Goal: Register for event/course

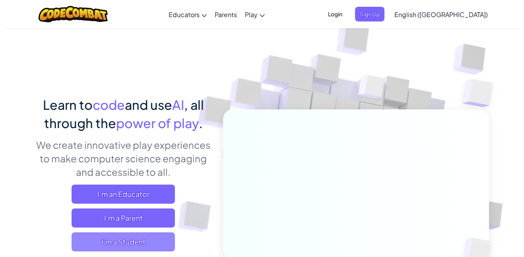
scroll to position [39, 0]
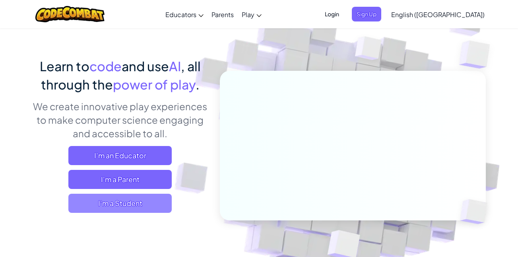
click at [134, 199] on span "I'm a Student" at bounding box center [119, 203] width 103 height 19
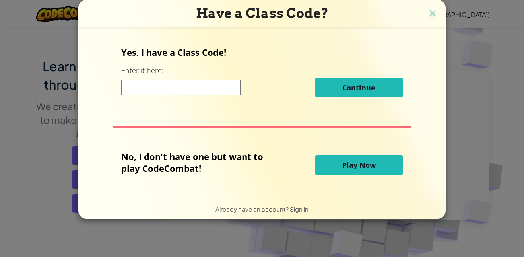
click at [166, 88] on input at bounding box center [180, 88] width 119 height 16
click at [361, 164] on span "Play Now" at bounding box center [358, 165] width 33 height 10
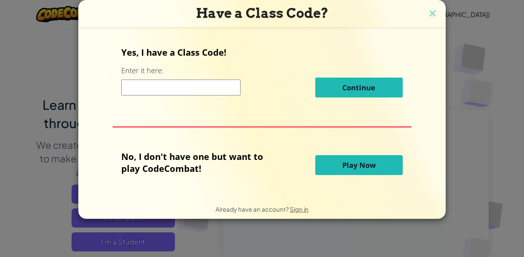
click at [360, 163] on span "Play Now" at bounding box center [358, 165] width 33 height 10
click at [432, 16] on img at bounding box center [432, 14] width 10 height 12
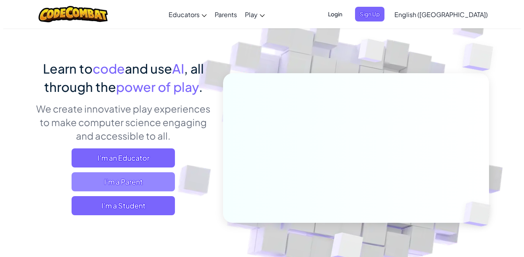
scroll to position [39, 0]
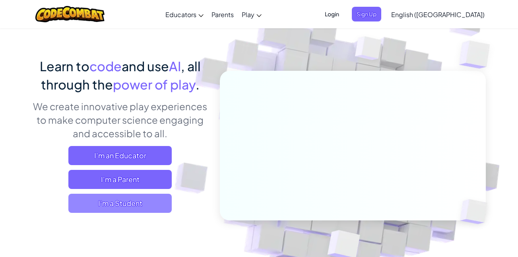
click at [120, 202] on span "I'm a Student" at bounding box center [119, 203] width 103 height 19
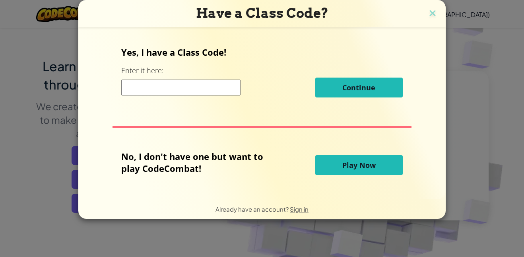
click at [368, 167] on span "Play Now" at bounding box center [358, 165] width 33 height 10
click at [369, 167] on span "Play Now" at bounding box center [358, 165] width 33 height 10
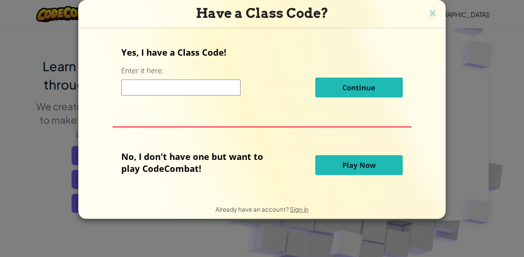
click at [342, 162] on span "Play Now" at bounding box center [358, 165] width 33 height 10
click at [343, 160] on span "Play Now" at bounding box center [358, 165] width 33 height 10
click at [424, 12] on h3 "Have a Class Code?" at bounding box center [261, 13] width 355 height 16
click at [427, 11] on img at bounding box center [432, 14] width 10 height 12
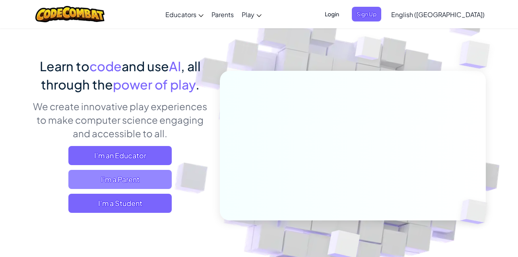
click at [133, 175] on span "I'm a Parent" at bounding box center [119, 179] width 103 height 19
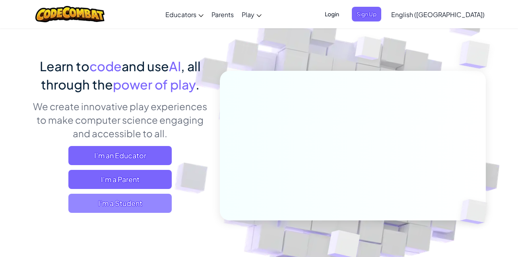
click at [145, 200] on span "I'm a Student" at bounding box center [119, 203] width 103 height 19
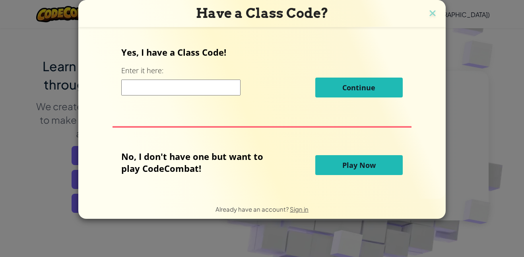
click at [353, 162] on span "Play Now" at bounding box center [358, 165] width 33 height 10
click at [353, 165] on span "Play Now" at bounding box center [358, 165] width 33 height 10
click at [315, 155] on button "Play Now" at bounding box center [358, 165] width 87 height 20
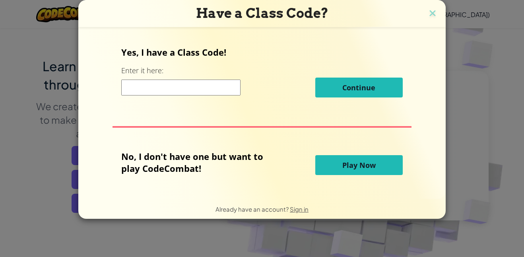
click at [315, 155] on button "Play Now" at bounding box center [358, 165] width 87 height 20
click at [431, 12] on img at bounding box center [432, 14] width 10 height 12
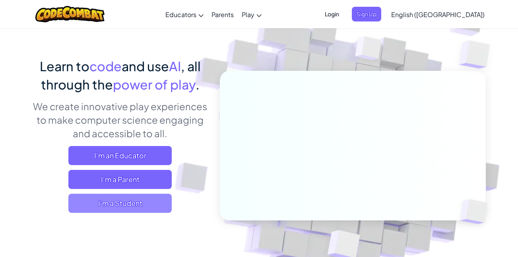
click at [147, 204] on span "I'm a Student" at bounding box center [119, 203] width 103 height 19
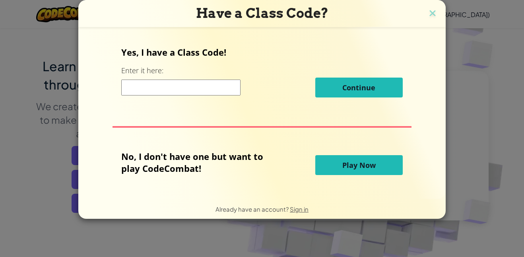
click at [350, 165] on span "Play Now" at bounding box center [358, 165] width 33 height 10
click at [432, 20] on h3 "Have a Class Code?" at bounding box center [261, 13] width 355 height 16
